Goal: Task Accomplishment & Management: Manage account settings

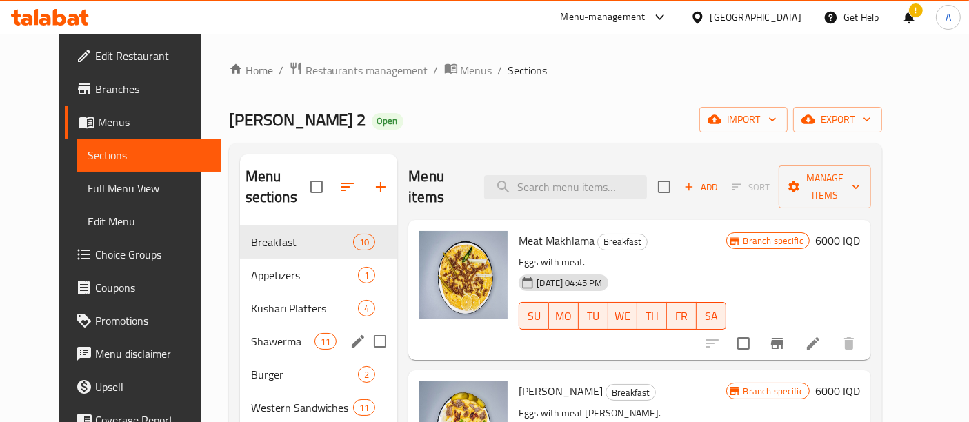
scroll to position [841, 0]
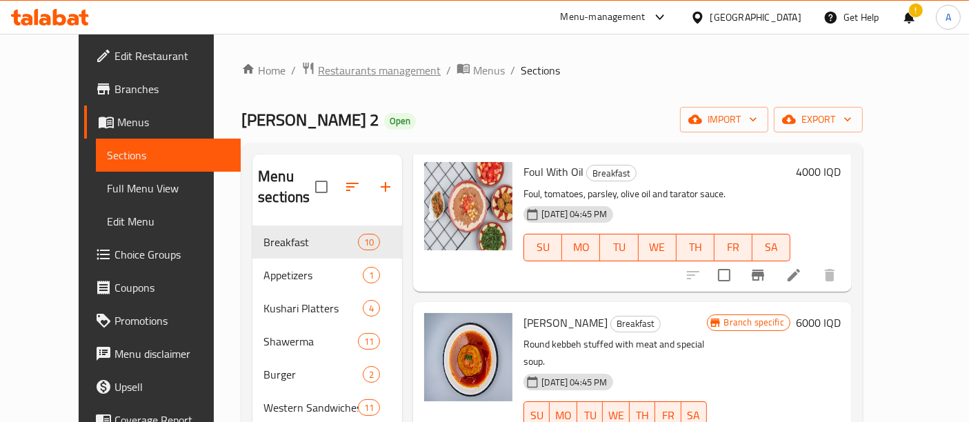
click at [318, 63] on span "Restaurants management" at bounding box center [379, 70] width 123 height 17
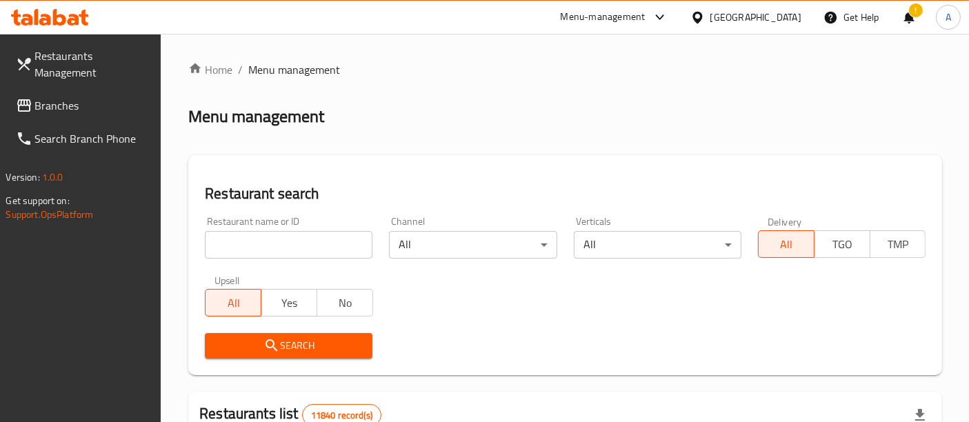
click at [312, 248] on input "search" at bounding box center [289, 245] width 168 height 28
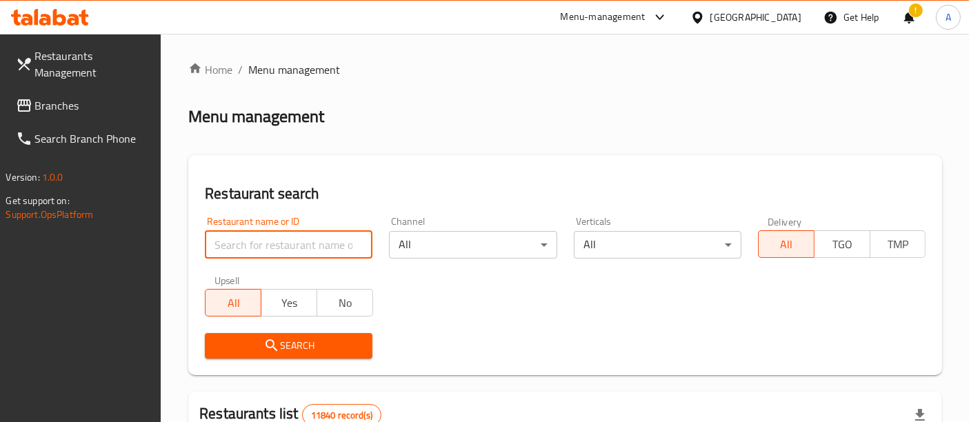
paste input "691806"
type input "691806"
click button "Search" at bounding box center [289, 346] width 168 height 26
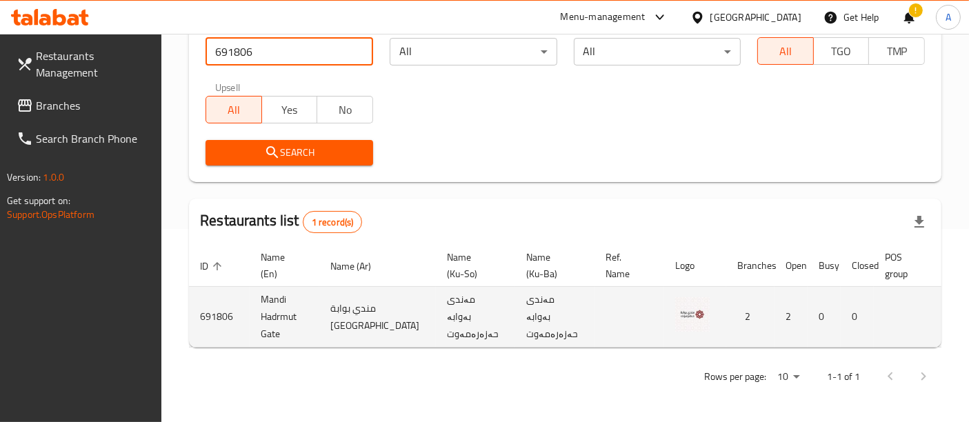
scroll to position [0, 56]
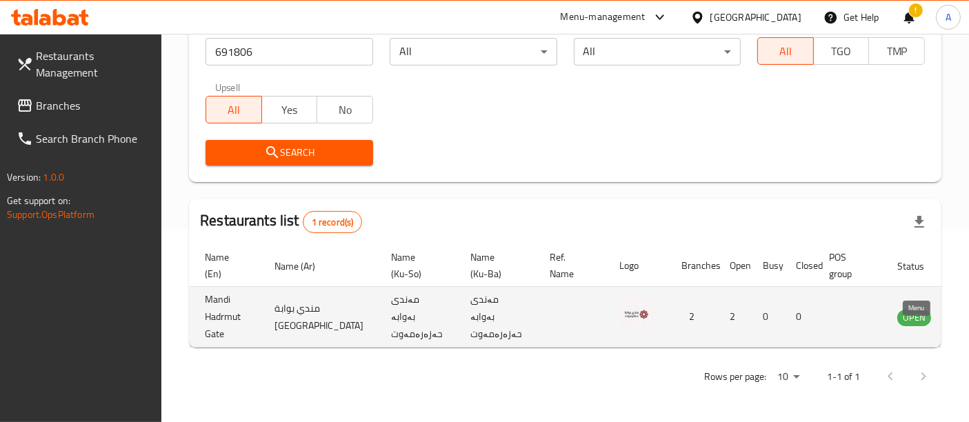
click at [968, 312] on icon "enhanced table" at bounding box center [977, 318] width 15 height 12
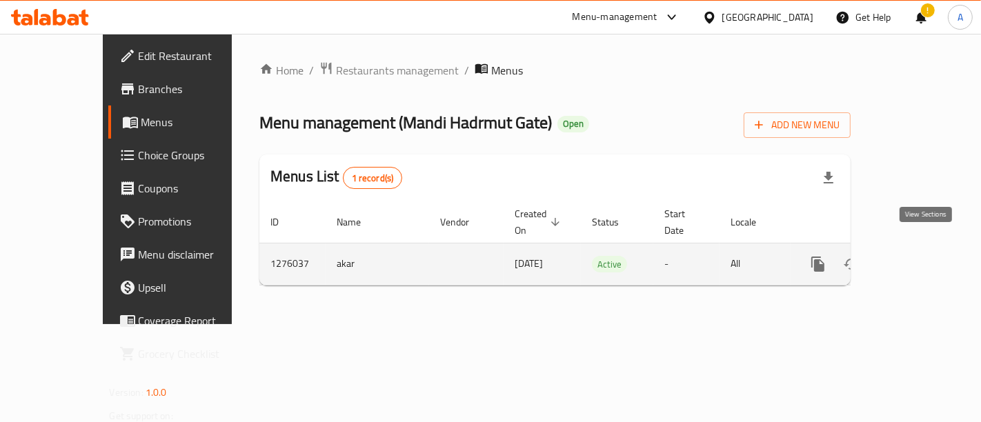
click at [934, 250] on link "enhanced table" at bounding box center [917, 264] width 33 height 33
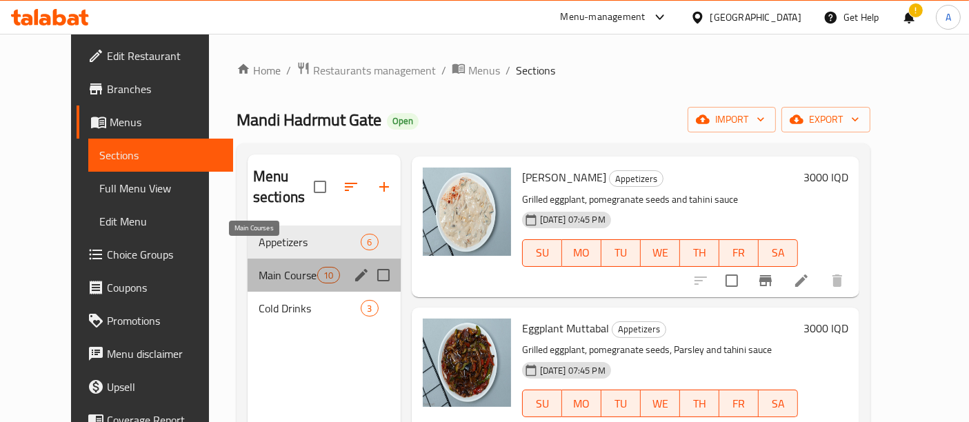
click at [288, 267] on span "Main Courses" at bounding box center [288, 275] width 59 height 17
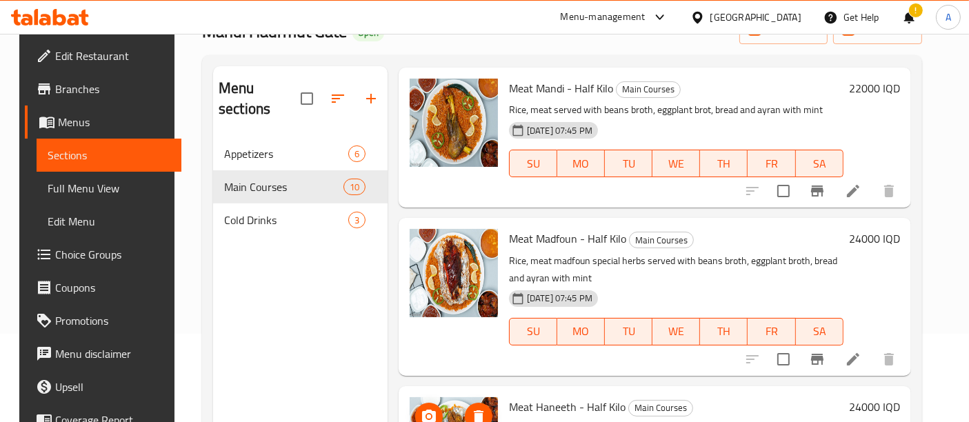
scroll to position [711, 0]
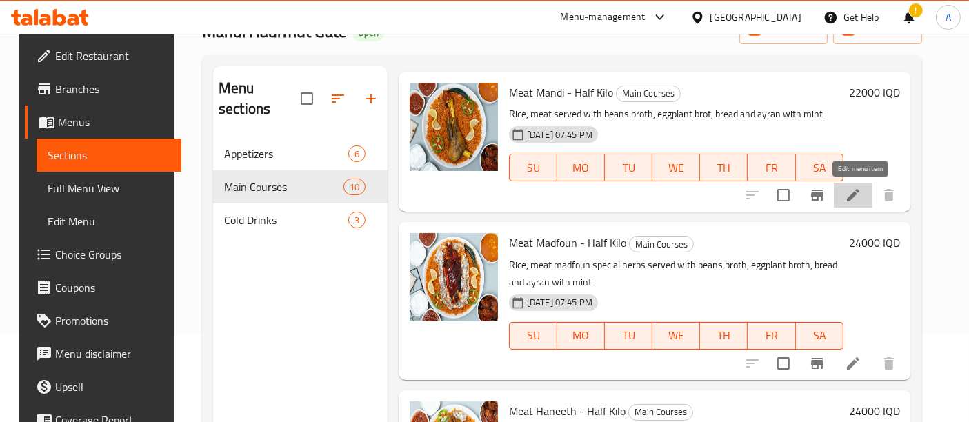
click at [859, 194] on icon at bounding box center [853, 195] width 12 height 12
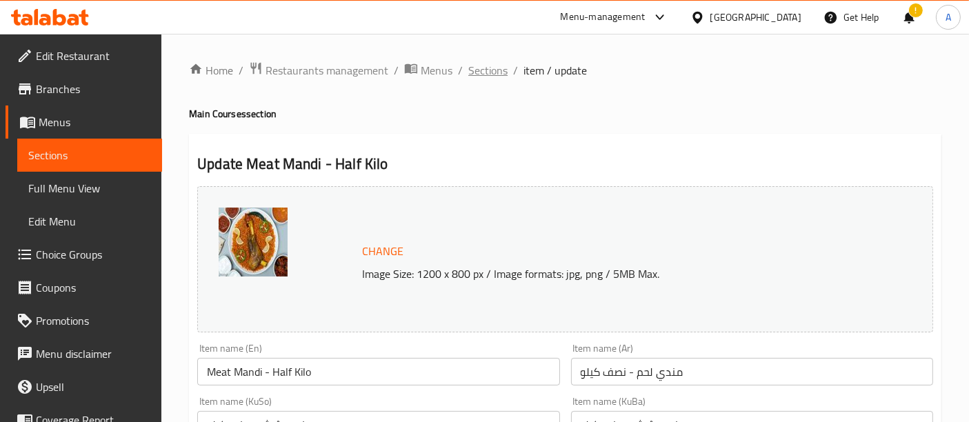
click at [491, 68] on span "Sections" at bounding box center [487, 70] width 39 height 17
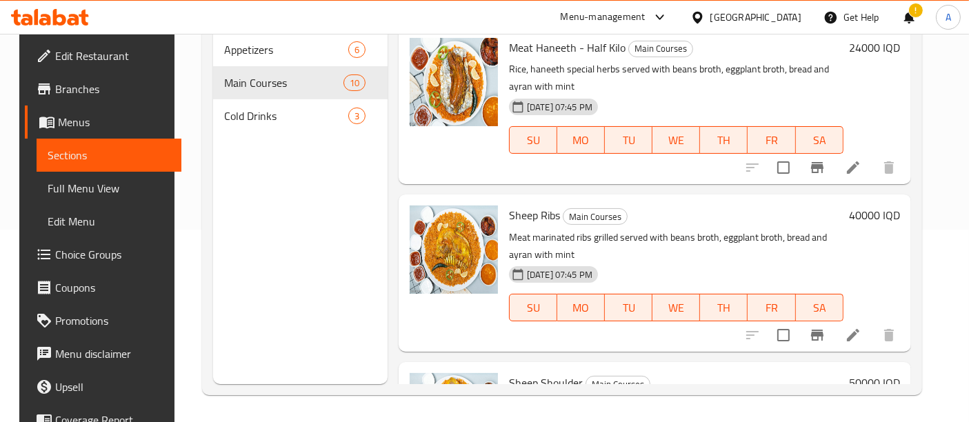
scroll to position [971, 0]
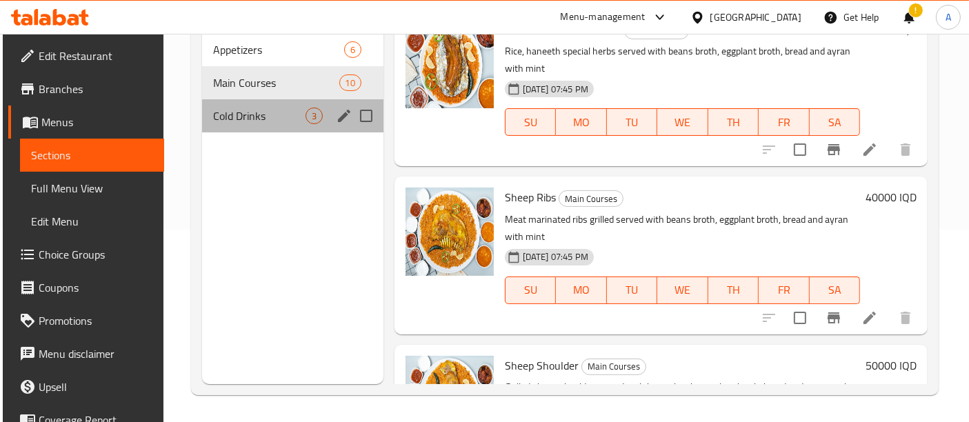
click at [232, 104] on div "Cold Drinks 3" at bounding box center [292, 115] width 181 height 33
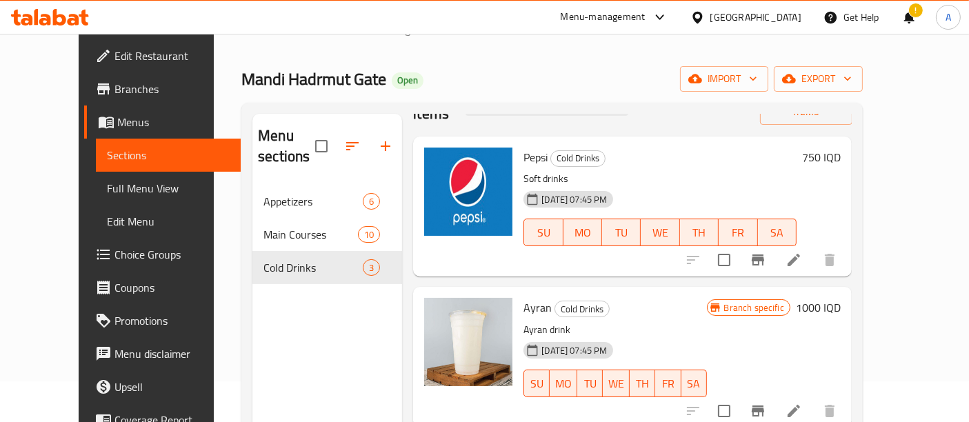
scroll to position [23, 0]
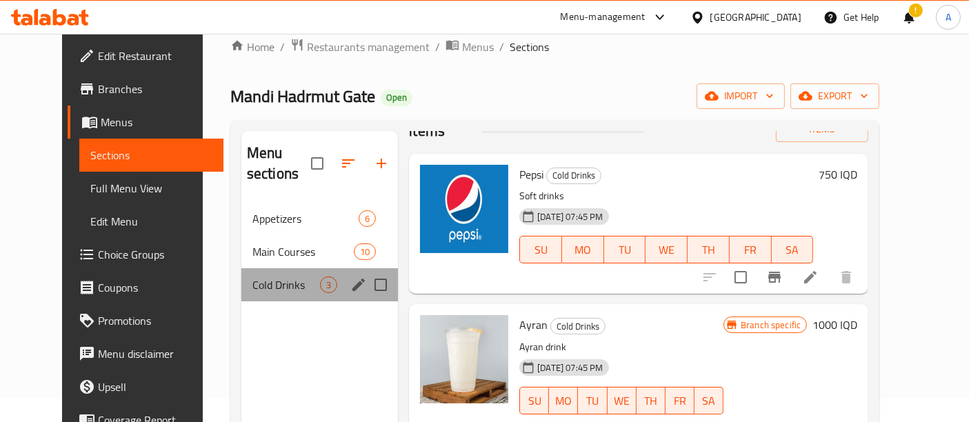
click at [274, 268] on div "Cold Drinks 3" at bounding box center [319, 284] width 157 height 33
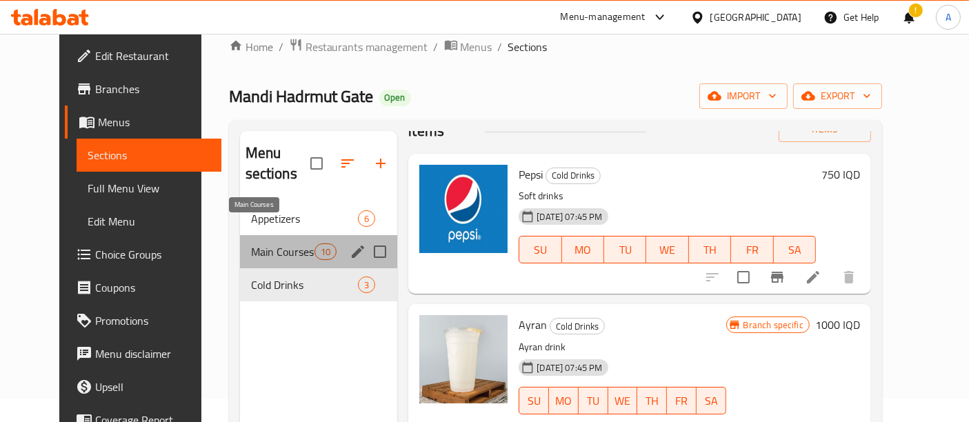
click at [265, 243] on span "Main Courses" at bounding box center [283, 251] width 64 height 17
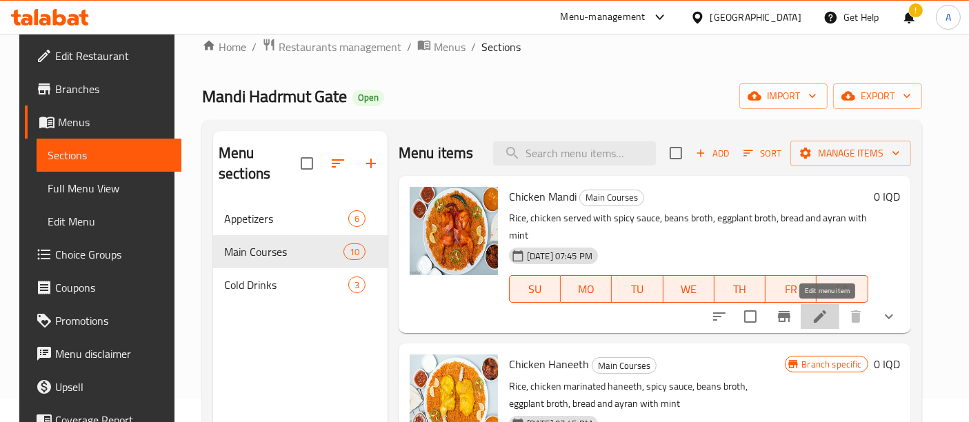
click at [828, 318] on icon at bounding box center [820, 316] width 17 height 17
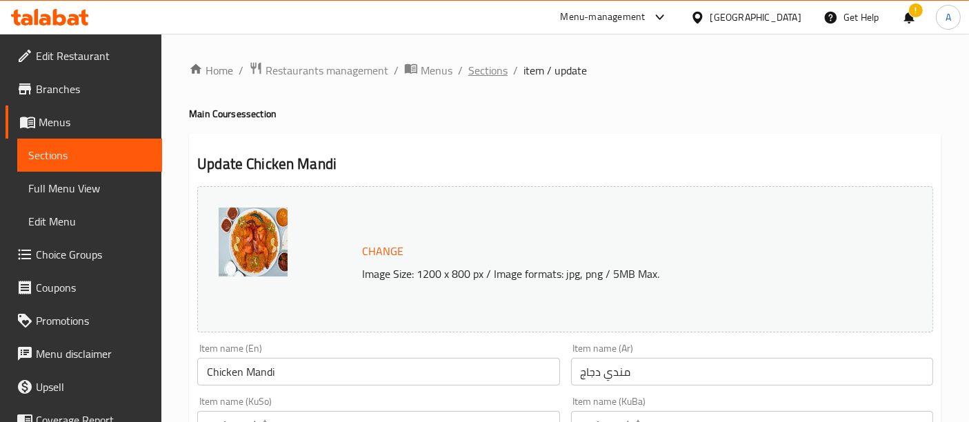
click at [475, 63] on span "Sections" at bounding box center [487, 70] width 39 height 17
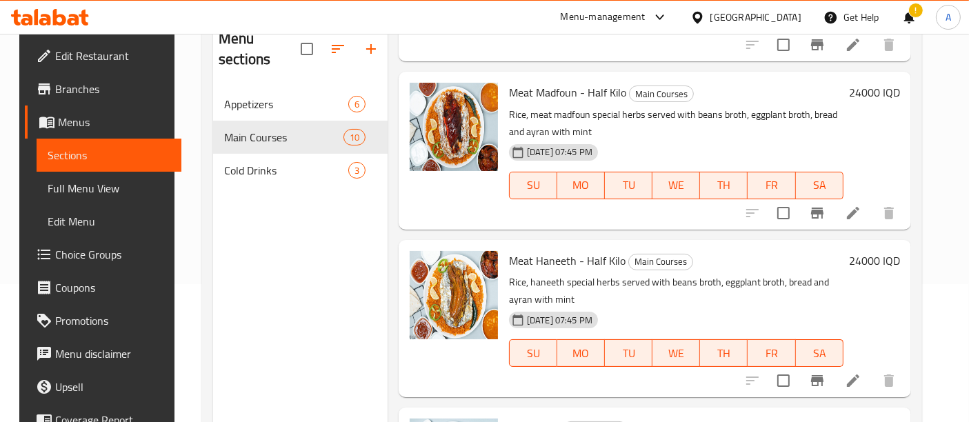
scroll to position [813, 0]
